Goal: Navigation & Orientation: Find specific page/section

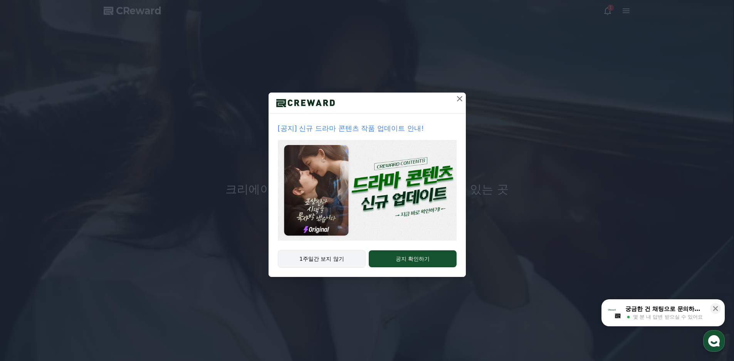
click at [334, 259] on button "1주일간 보지 않기" at bounding box center [322, 259] width 88 height 18
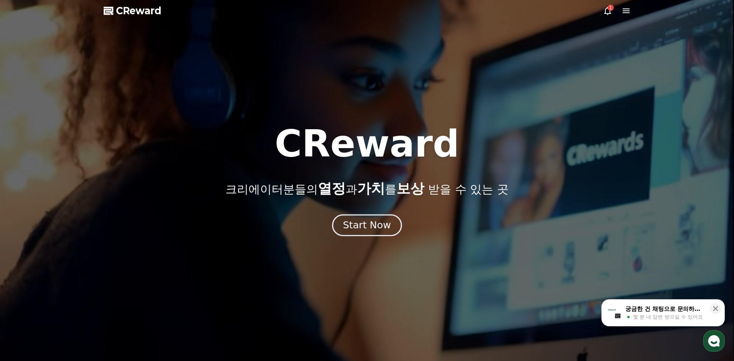
click at [358, 228] on div "Start Now" at bounding box center [367, 224] width 48 height 13
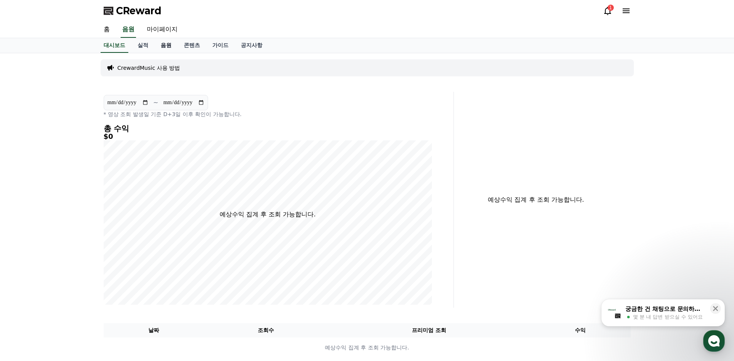
click at [170, 44] on link "음원" at bounding box center [166, 45] width 23 height 15
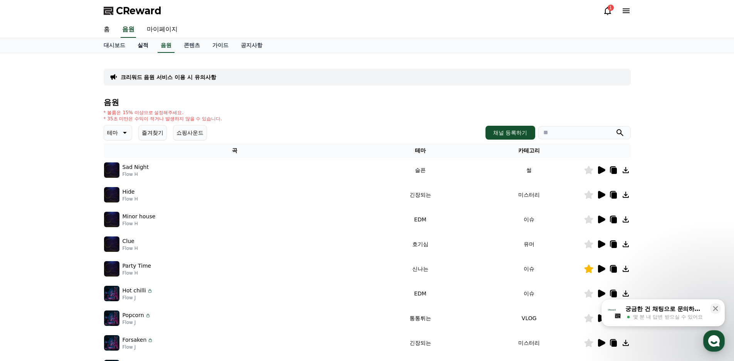
click at [148, 46] on link "실적" at bounding box center [142, 45] width 23 height 15
